Goal: Navigation & Orientation: Understand site structure

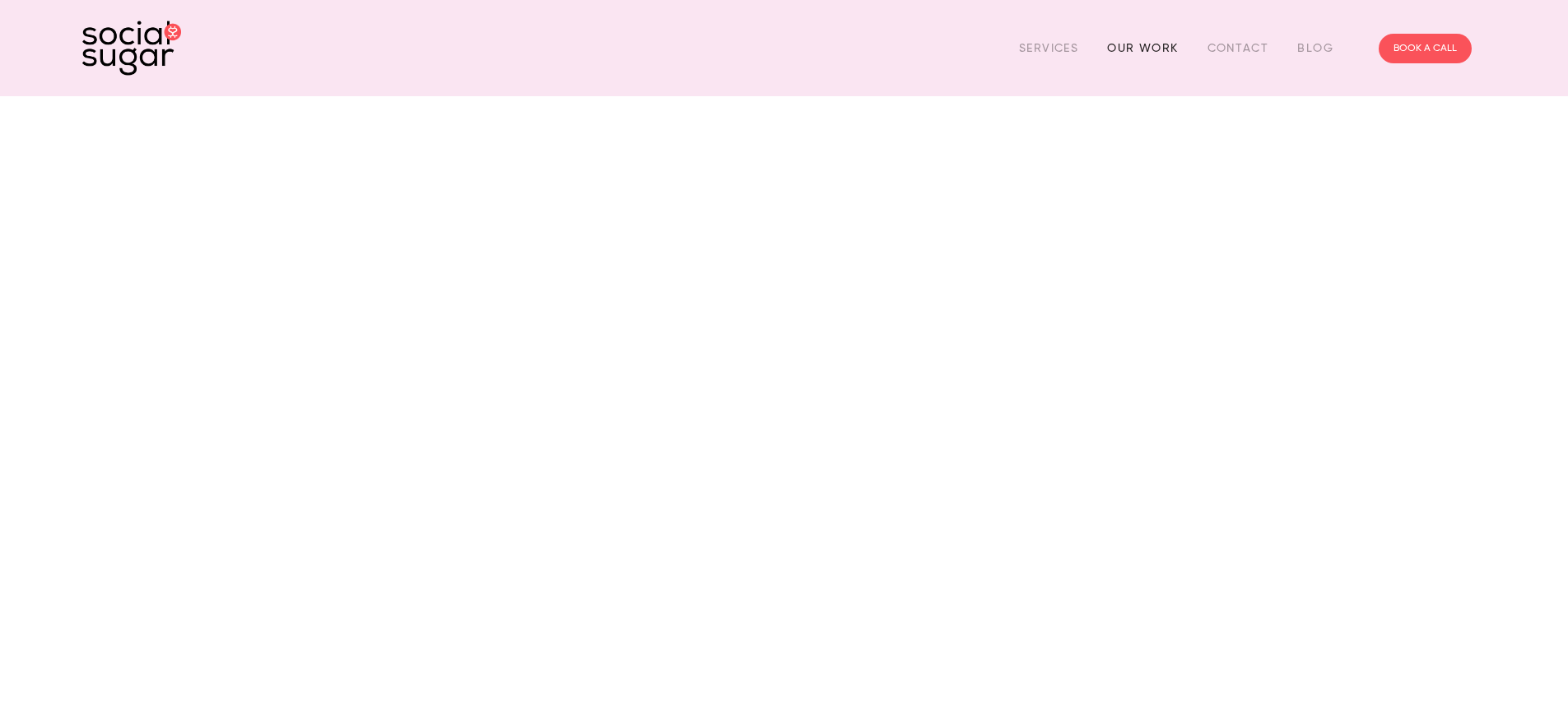
click at [1144, 43] on link "Our Work" at bounding box center [1142, 47] width 71 height 26
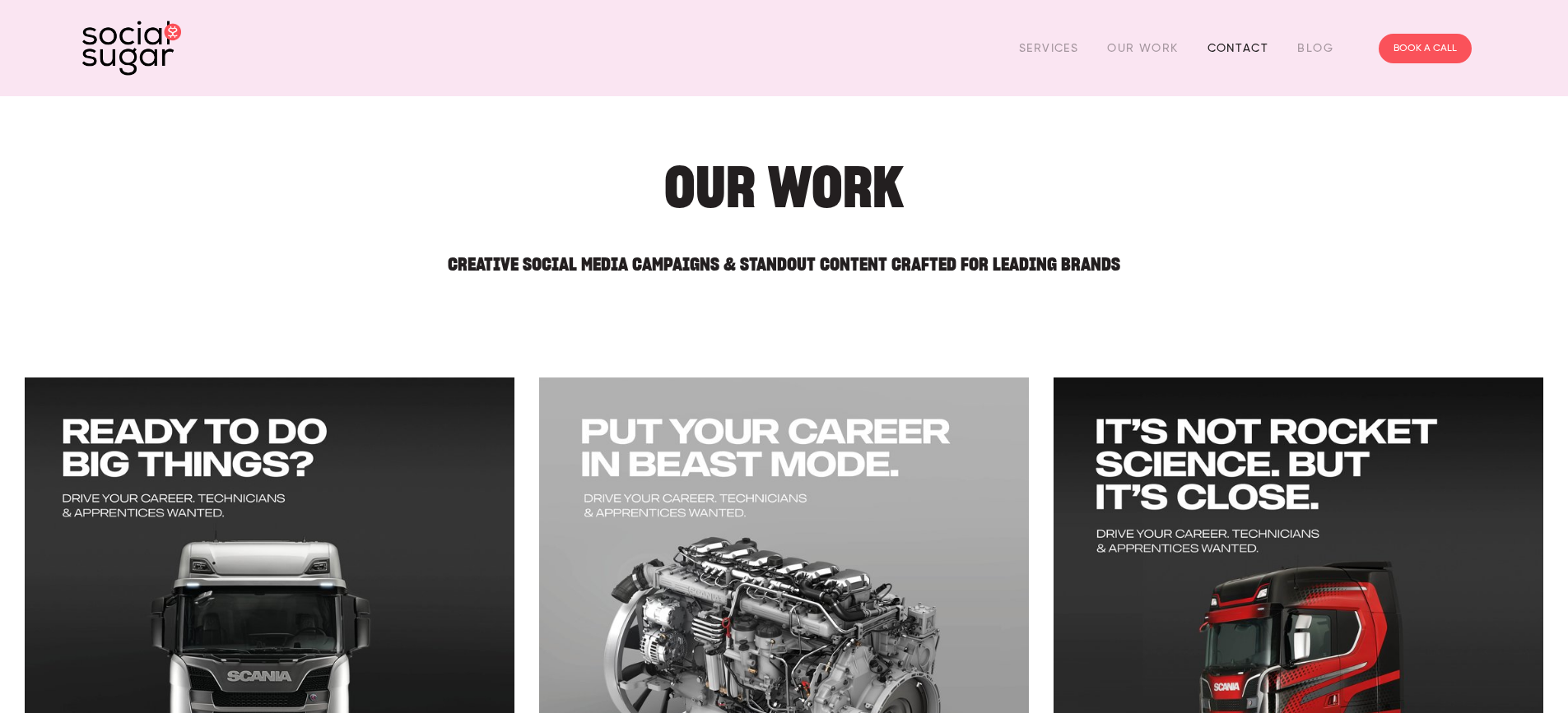
click at [1228, 48] on link "Contact" at bounding box center [1238, 47] width 62 height 26
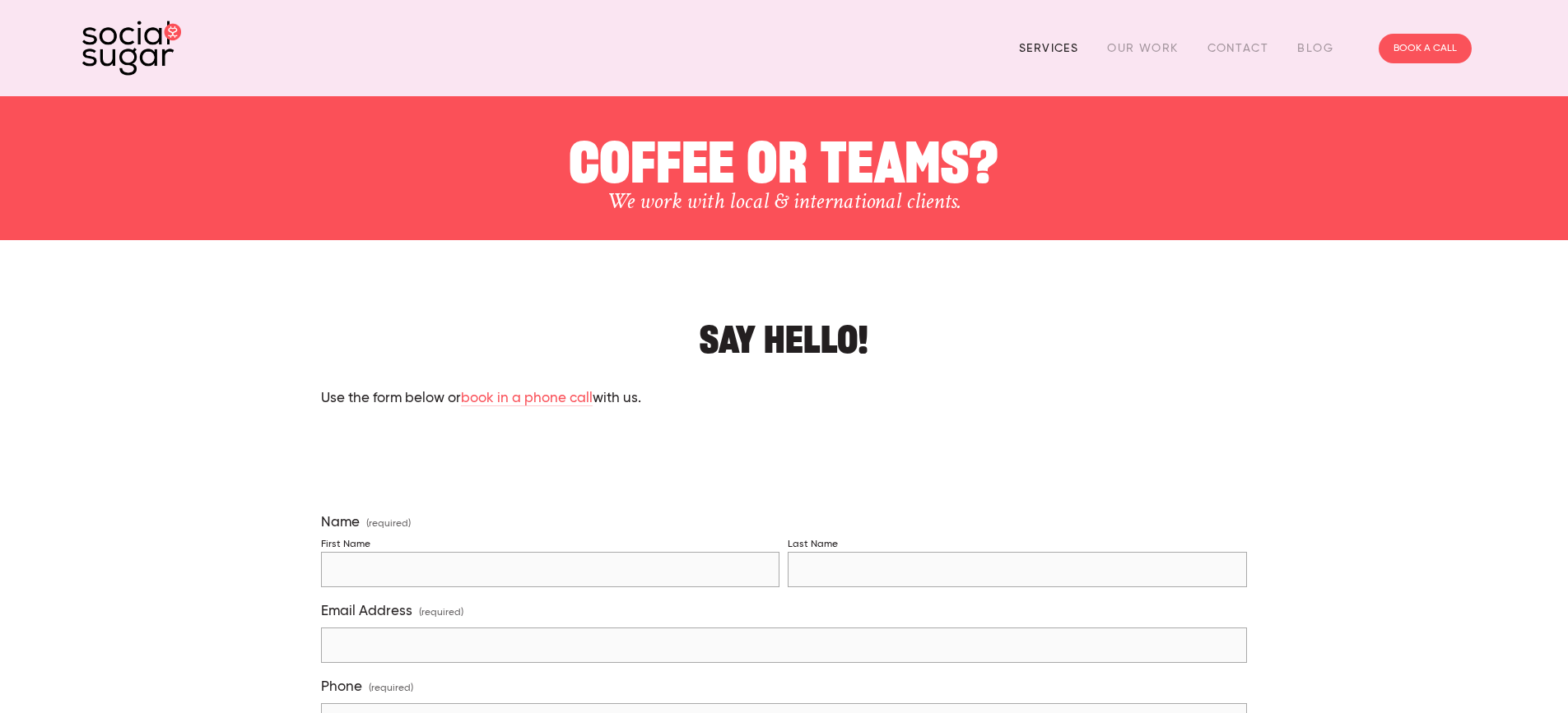
click at [1068, 37] on link "Services" at bounding box center [1048, 47] width 59 height 26
